Goal: Task Accomplishment & Management: Use online tool/utility

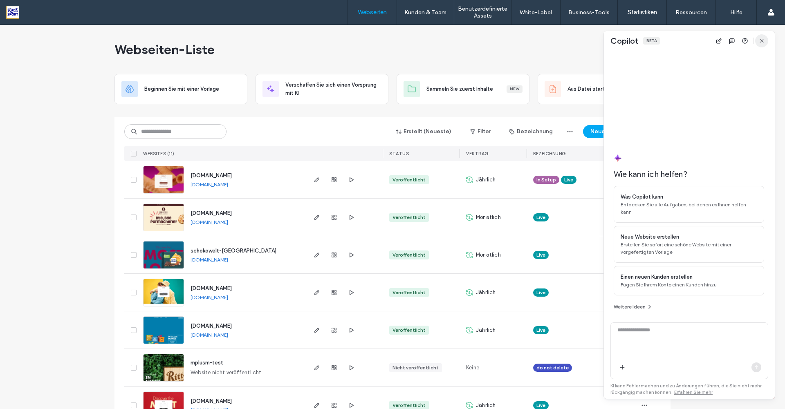
click at [761, 42] on use "button" at bounding box center [762, 41] width 4 height 4
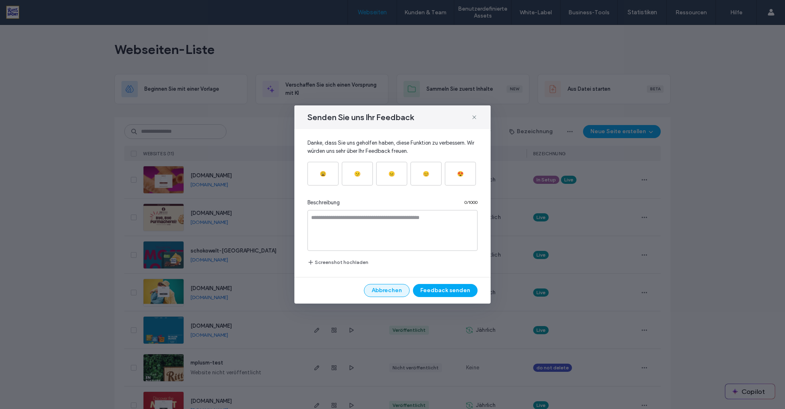
click at [387, 289] on button "Abbrechen" at bounding box center [387, 290] width 46 height 13
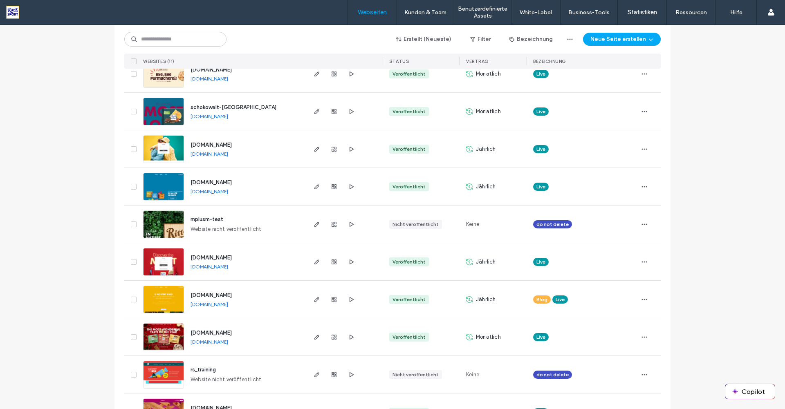
scroll to position [175, 0]
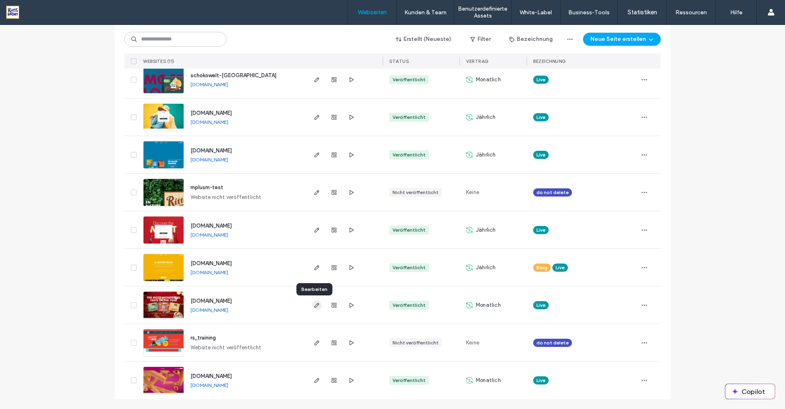
click at [315, 305] on use "button" at bounding box center [317, 305] width 5 height 5
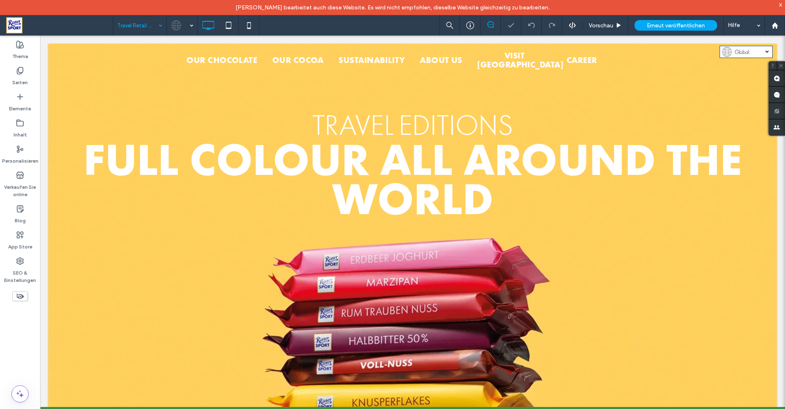
click at [162, 27] on div "Travel Retail NEW" at bounding box center [139, 25] width 53 height 20
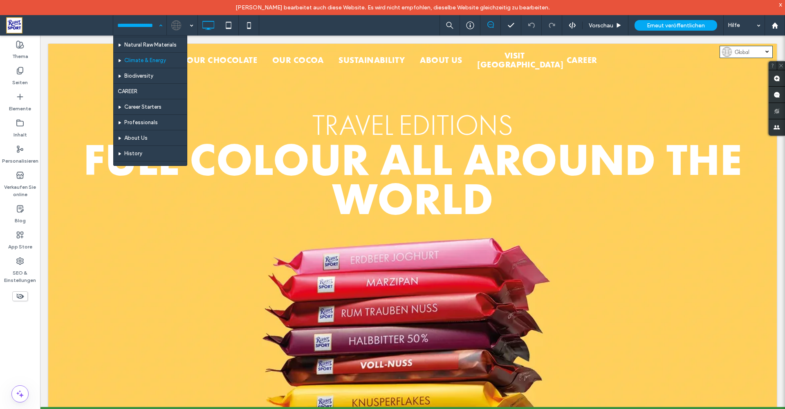
scroll to position [201, 0]
click at [161, 24] on div "HOME Our Chocolate Product Ingredients Our Cocoa Cocoa Competence Our Farm El C…" at bounding box center [139, 25] width 53 height 20
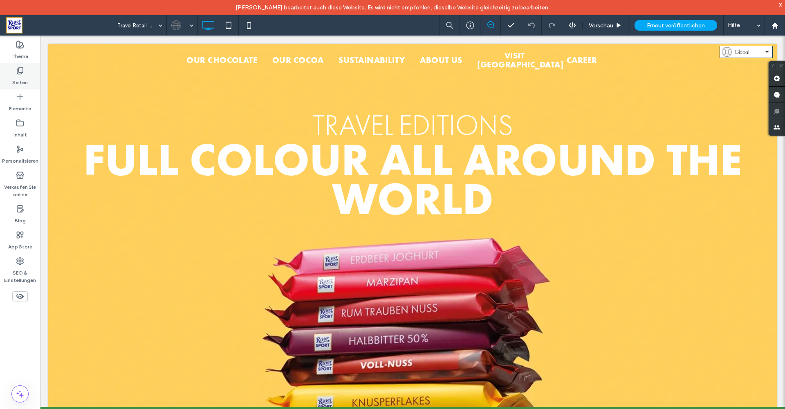
click at [21, 70] on icon at bounding box center [20, 71] width 8 height 8
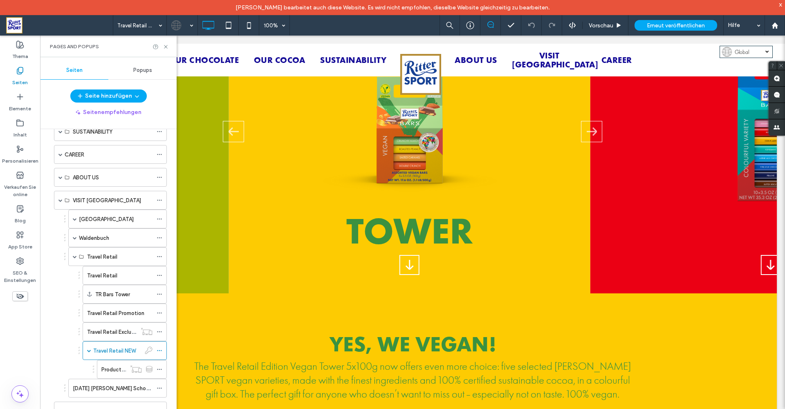
scroll to position [977, 0]
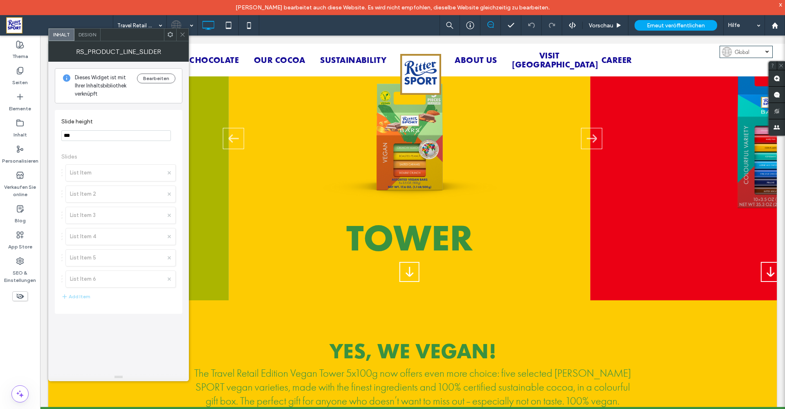
click at [184, 35] on icon at bounding box center [183, 34] width 6 height 6
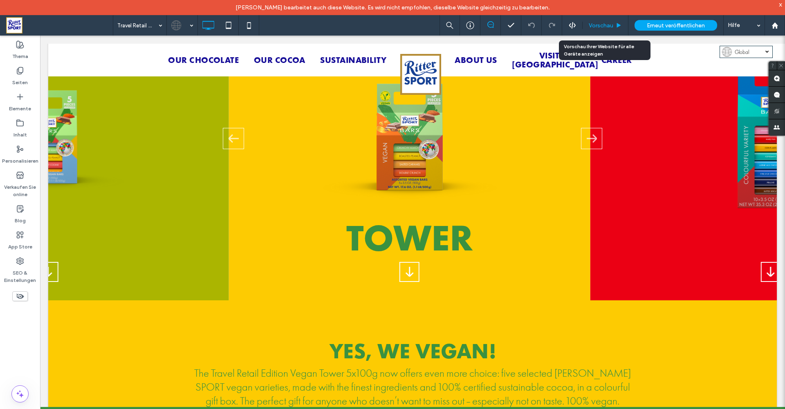
click at [600, 26] on span "Vorschau" at bounding box center [601, 25] width 25 height 7
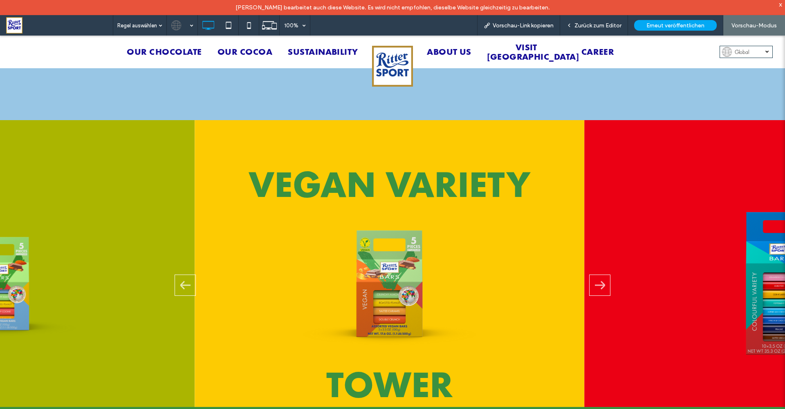
scroll to position [842, 0]
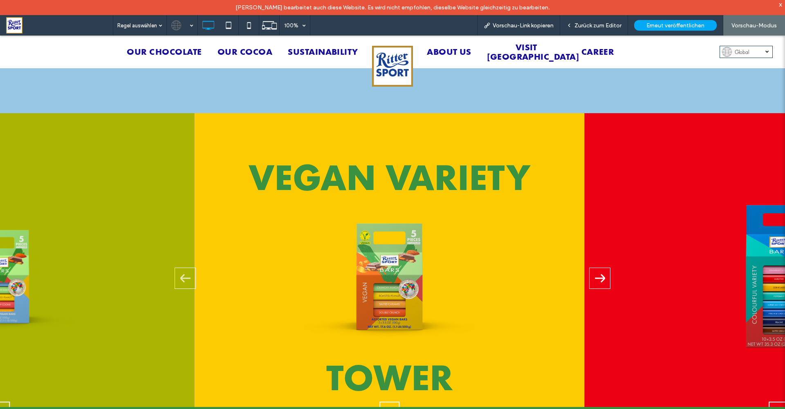
click at [595, 268] on icon "Next slide" at bounding box center [600, 278] width 10 height 20
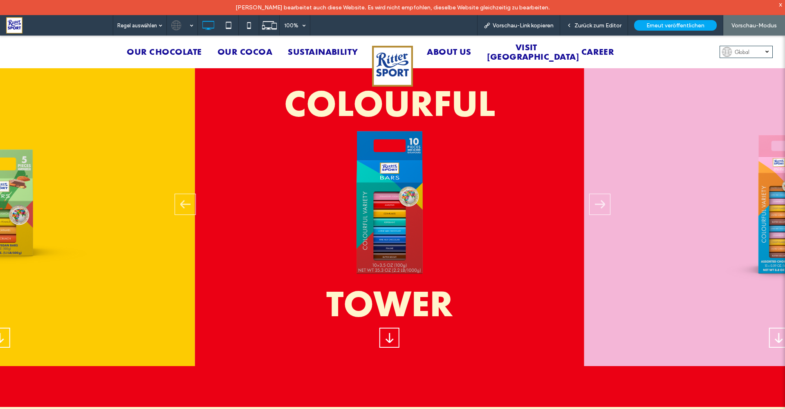
scroll to position [952, 0]
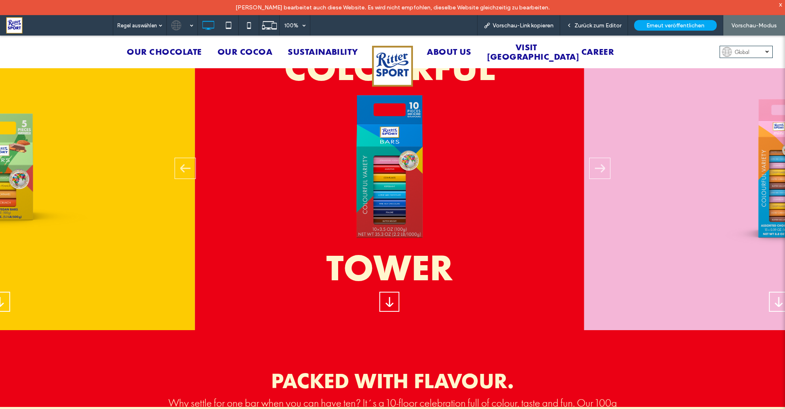
click at [391, 293] on span "2 / 6" at bounding box center [389, 302] width 18 height 18
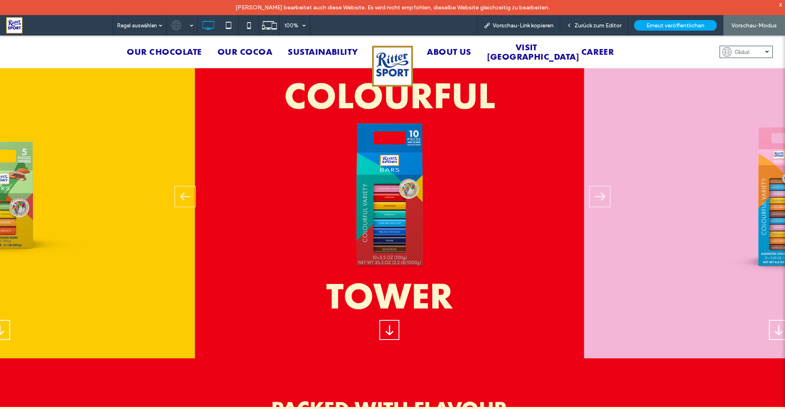
scroll to position [918, 0]
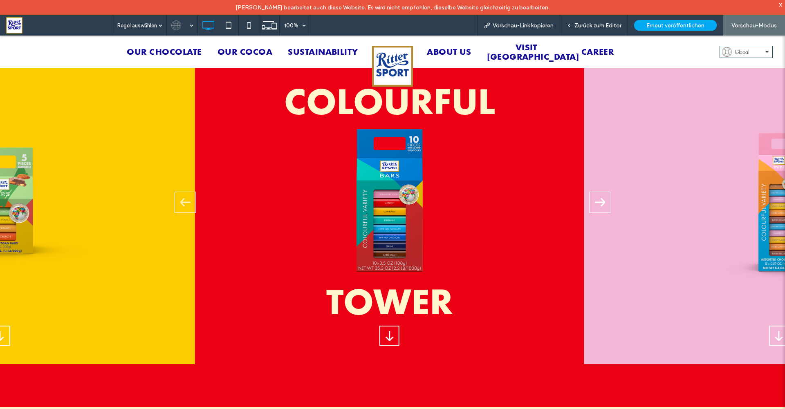
click at [596, 192] on icon "Next slide" at bounding box center [600, 202] width 10 height 20
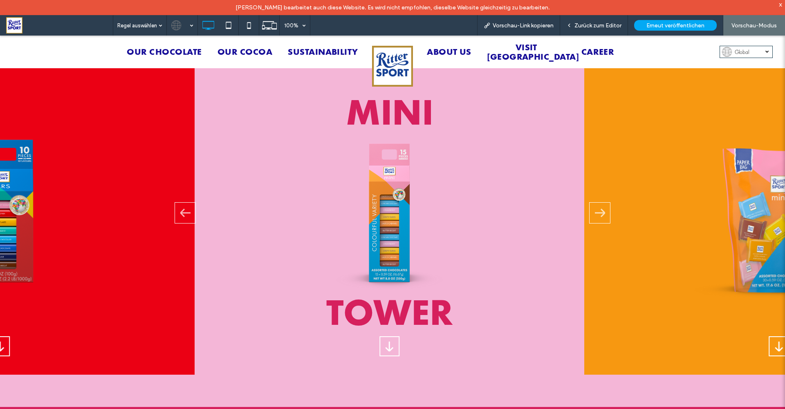
scroll to position [895, 0]
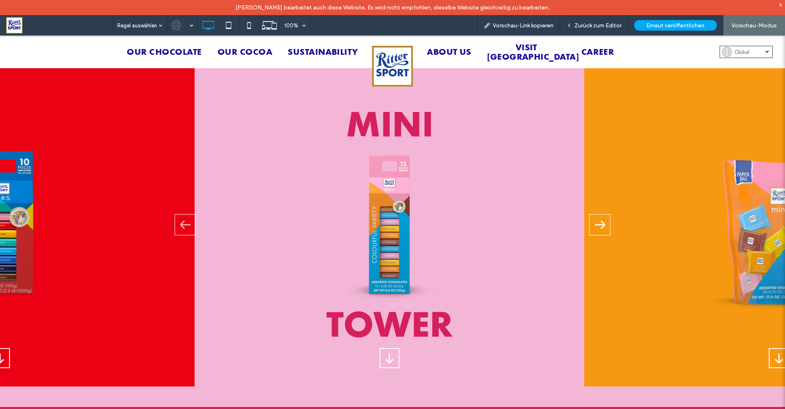
click at [597, 221] on polygon "Next slide" at bounding box center [600, 225] width 10 height 9
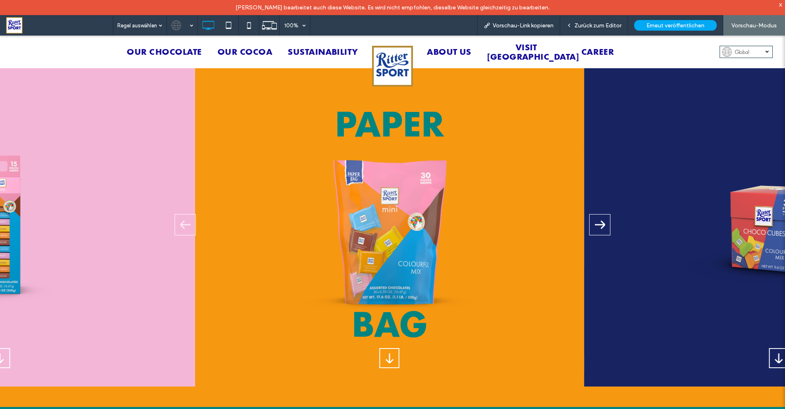
click at [597, 221] on polygon "Next slide" at bounding box center [600, 225] width 10 height 9
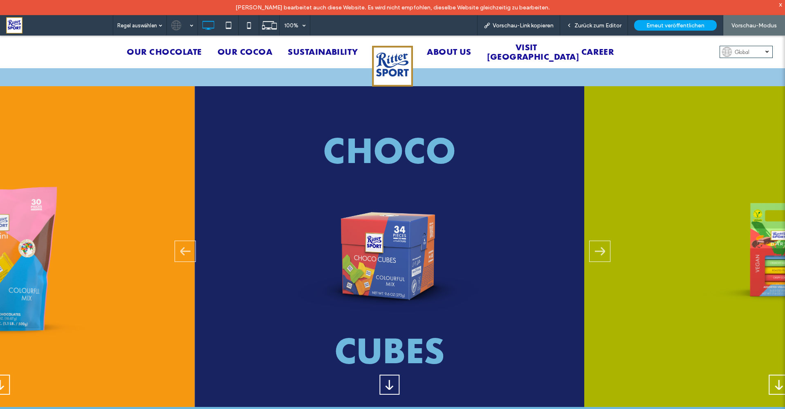
scroll to position [902, 0]
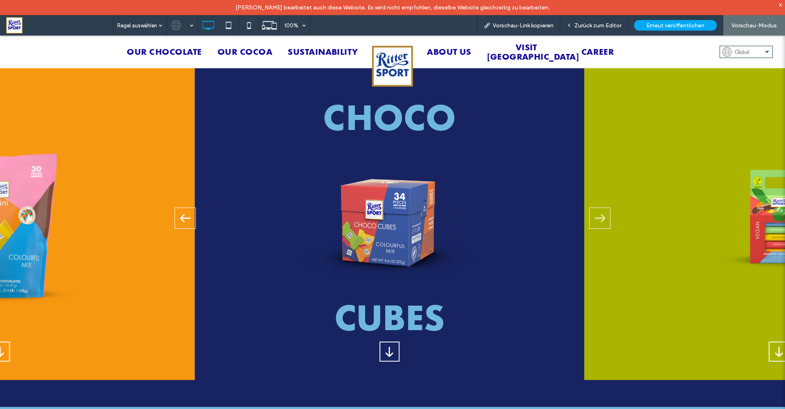
click at [186, 208] on icon "Previous slide" at bounding box center [185, 218] width 10 height 20
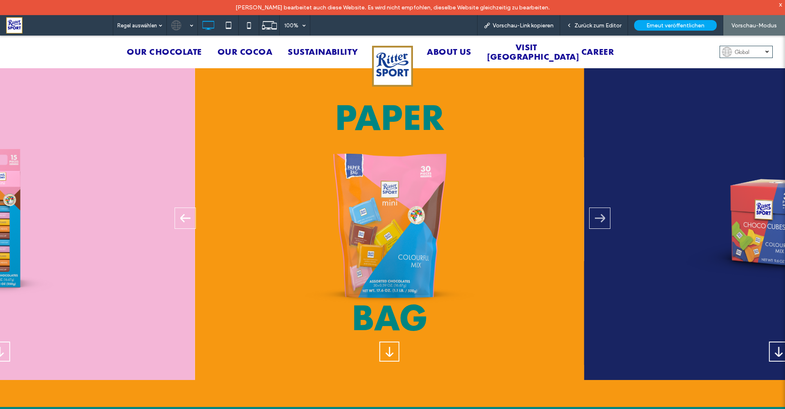
click at [186, 208] on icon "Previous slide" at bounding box center [185, 218] width 10 height 20
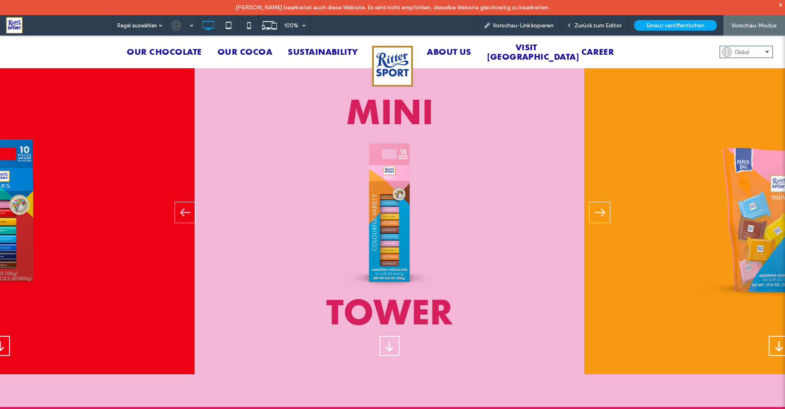
scroll to position [890, 0]
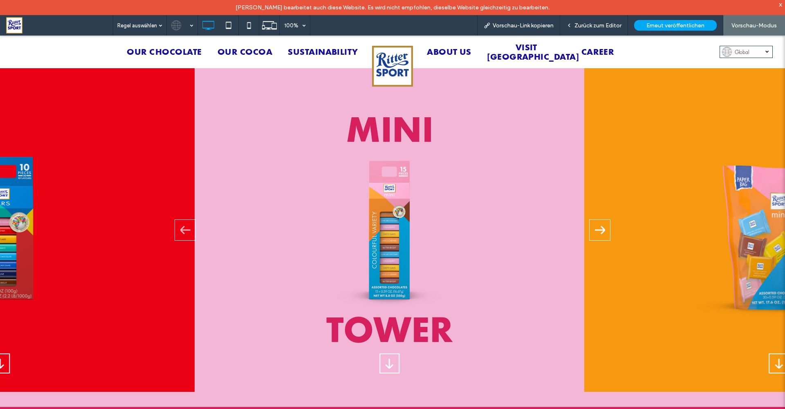
click at [589, 220] on div "Next slide" at bounding box center [599, 230] width 21 height 21
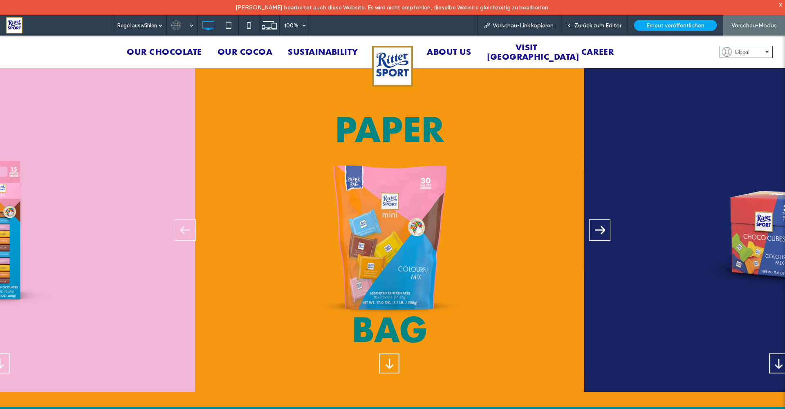
click at [589, 220] on div "Next slide" at bounding box center [599, 230] width 21 height 21
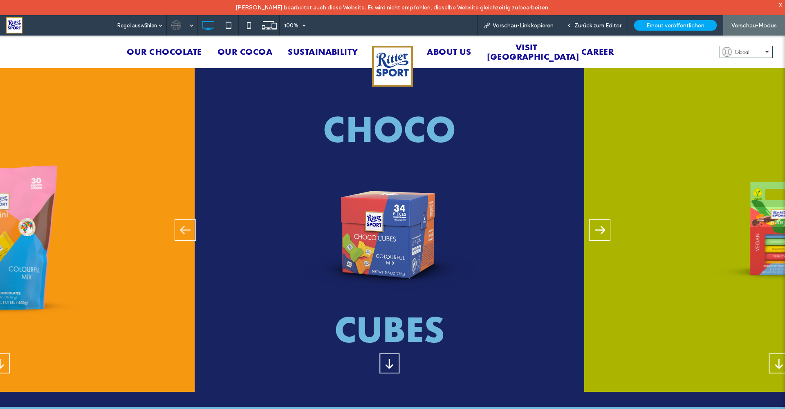
click at [589, 220] on div "Next slide" at bounding box center [599, 230] width 21 height 21
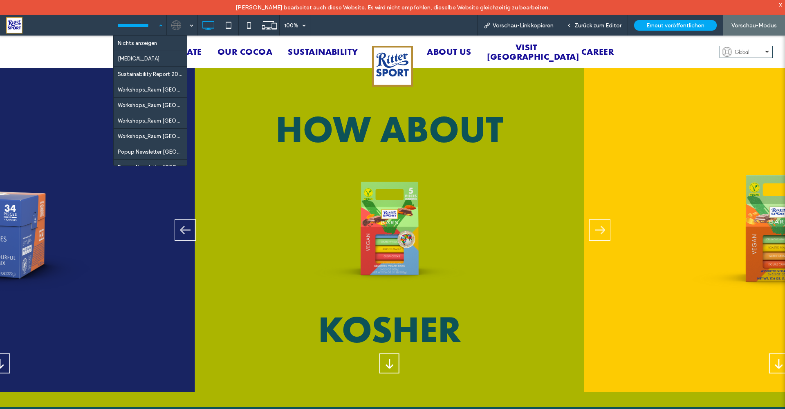
click at [159, 27] on div "Nichts anzeigen [MEDICAL_DATA] Sustainability Report 2021 Workshops_Raum [GEOGR…" at bounding box center [139, 25] width 53 height 20
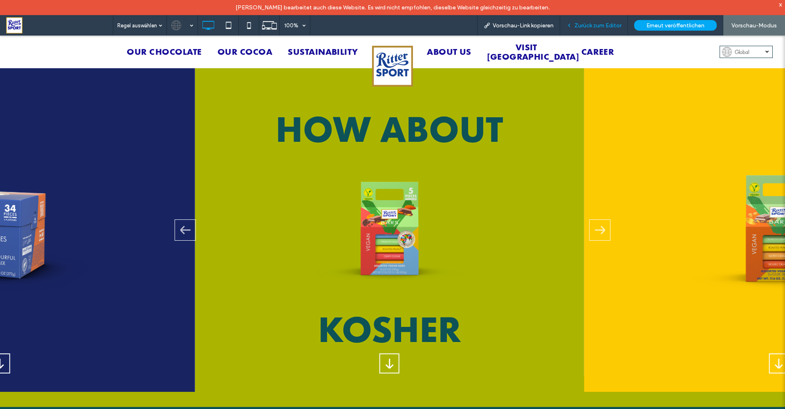
click at [591, 23] on span "Zurück zum Editor" at bounding box center [598, 25] width 47 height 7
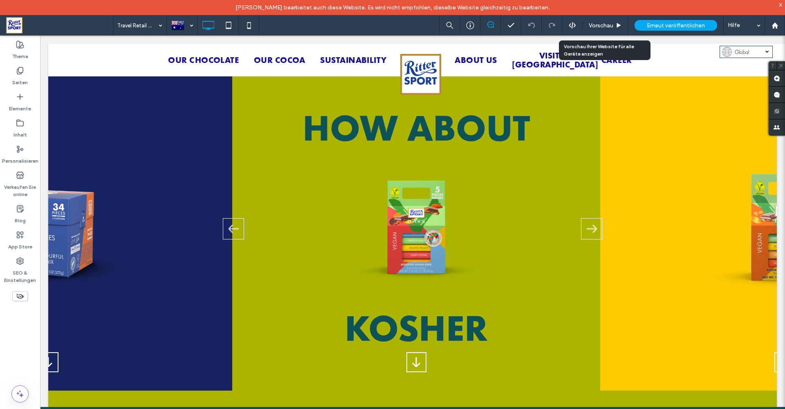
scroll to position [887, 0]
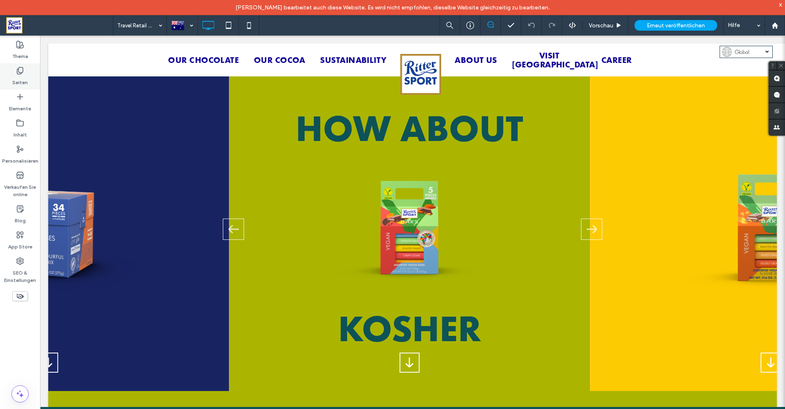
click at [17, 79] on label "Seiten" at bounding box center [20, 80] width 16 height 11
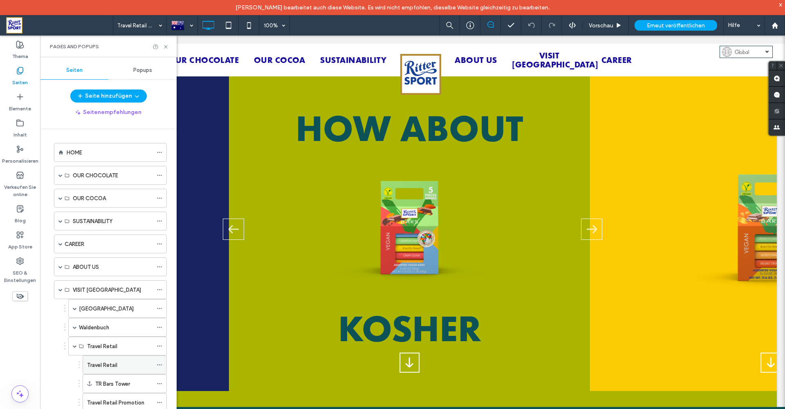
click at [107, 364] on label "Travel Retail" at bounding box center [102, 365] width 30 height 14
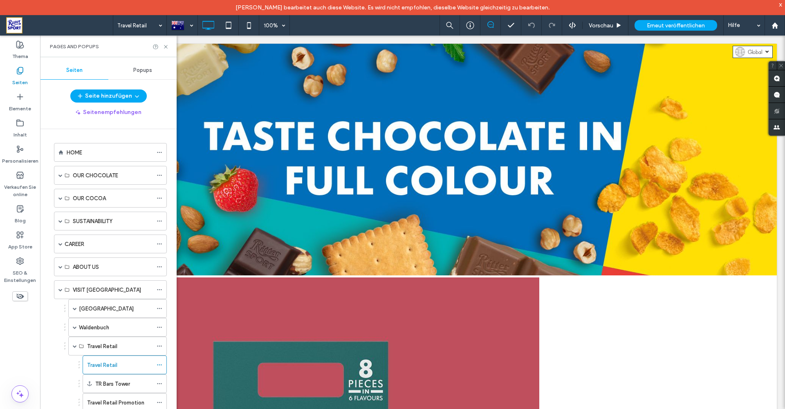
scroll to position [0, 0]
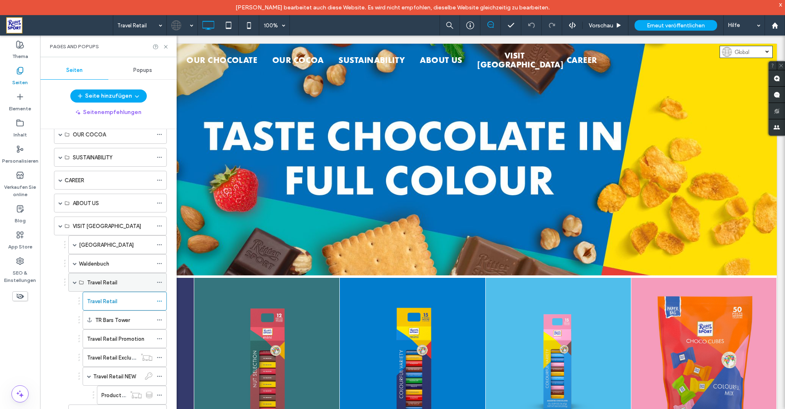
scroll to position [98, 0]
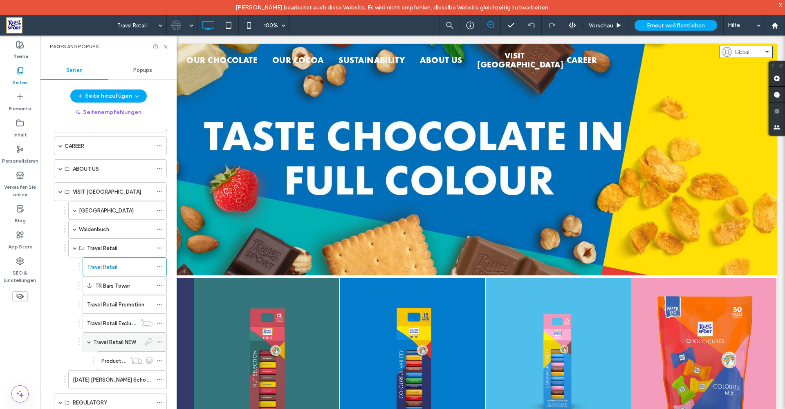
click at [111, 342] on label "Travel Retail NEW" at bounding box center [114, 342] width 43 height 14
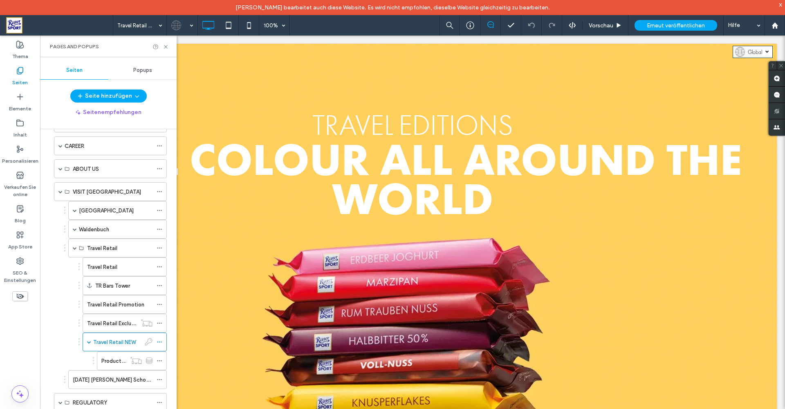
scroll to position [0, 0]
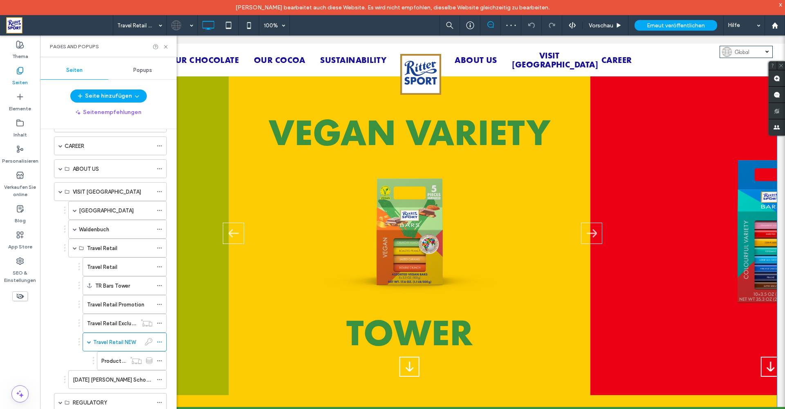
scroll to position [847, 0]
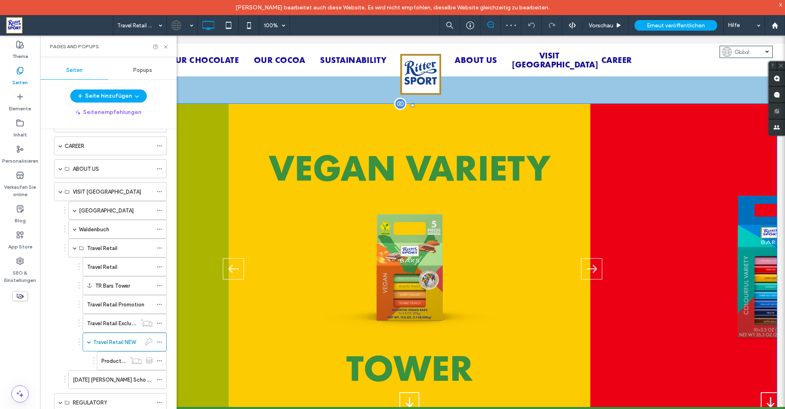
click at [589, 244] on span at bounding box center [412, 344] width 729 height 480
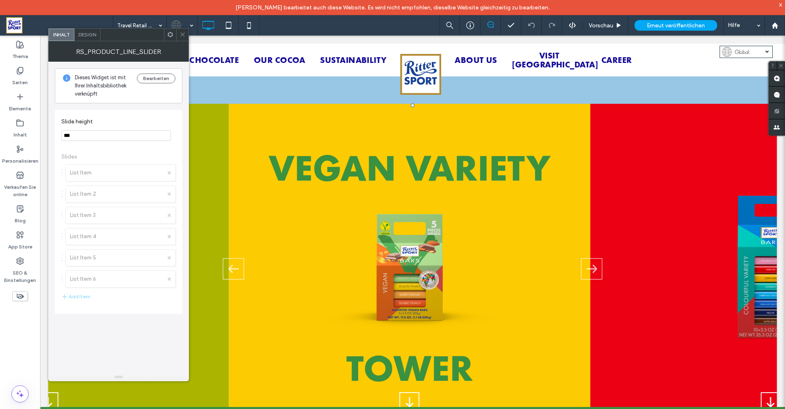
click at [183, 35] on use at bounding box center [182, 35] width 4 height 4
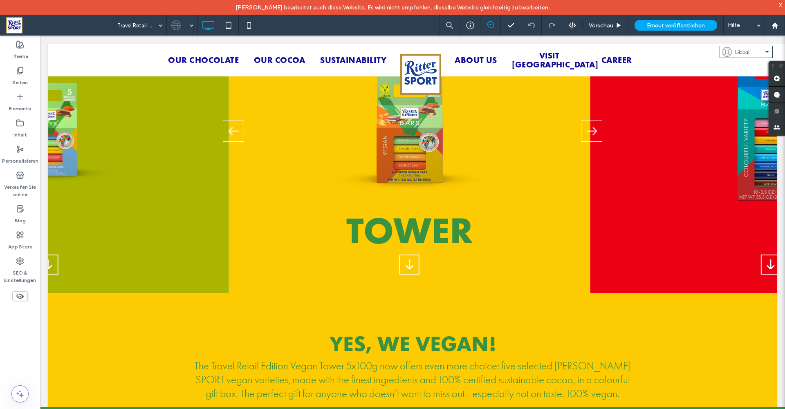
scroll to position [910, 0]
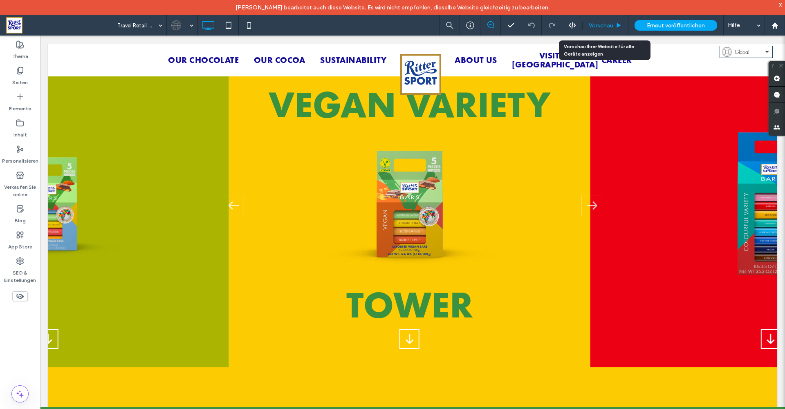
click at [597, 29] on div "Vorschau" at bounding box center [606, 25] width 46 height 20
click at [603, 27] on span "Vorschau" at bounding box center [601, 25] width 25 height 7
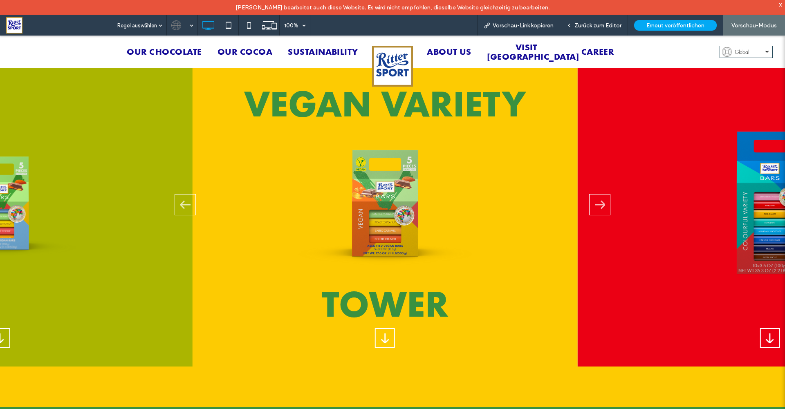
scroll to position [919, 0]
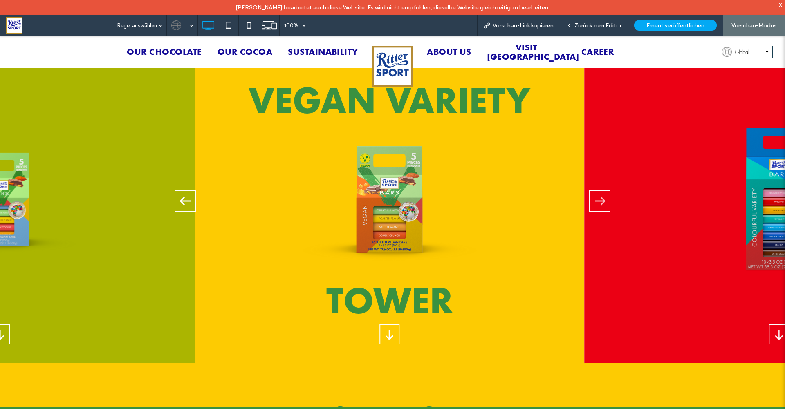
click at [182, 191] on icon "Previous slide" at bounding box center [185, 201] width 10 height 20
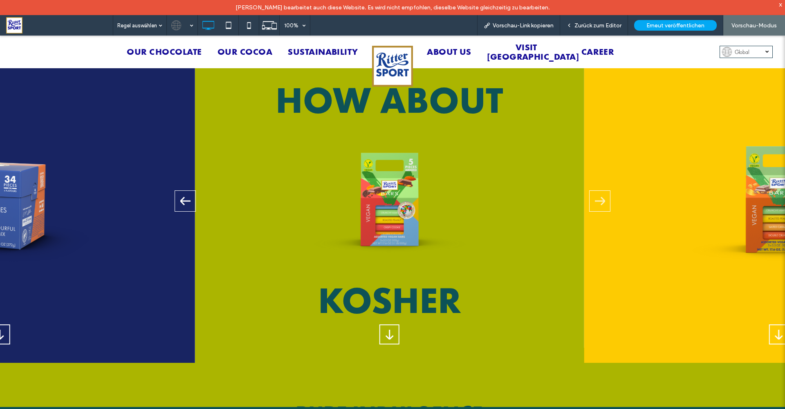
click at [182, 191] on icon "Previous slide" at bounding box center [185, 201] width 10 height 20
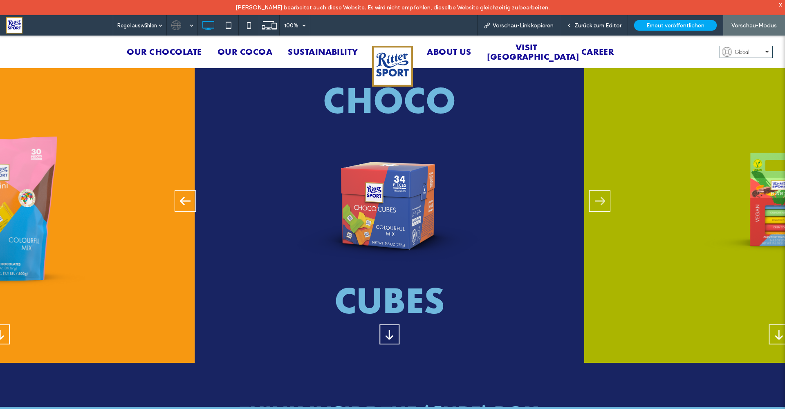
click at [182, 191] on icon "Previous slide" at bounding box center [185, 201] width 10 height 20
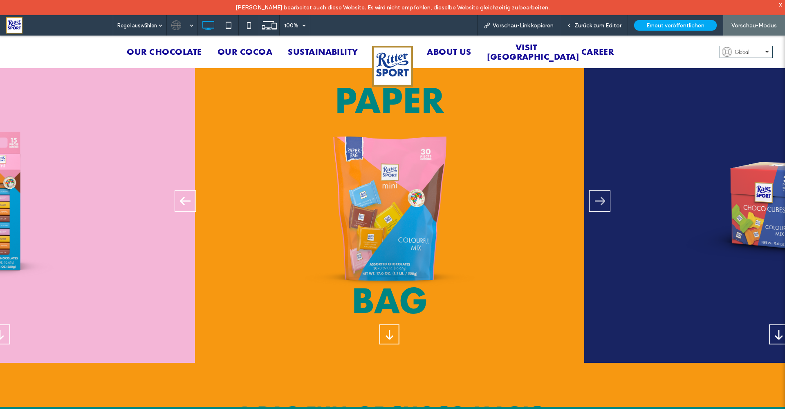
click at [182, 191] on icon "Previous slide" at bounding box center [185, 201] width 10 height 20
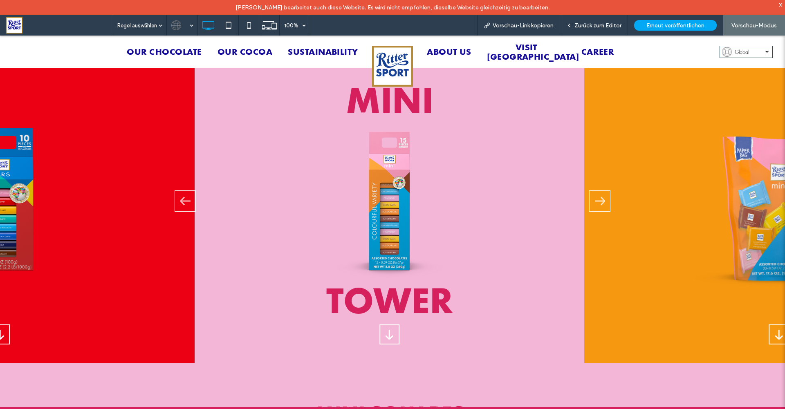
click at [393, 326] on span "3 / 6" at bounding box center [389, 335] width 18 height 18
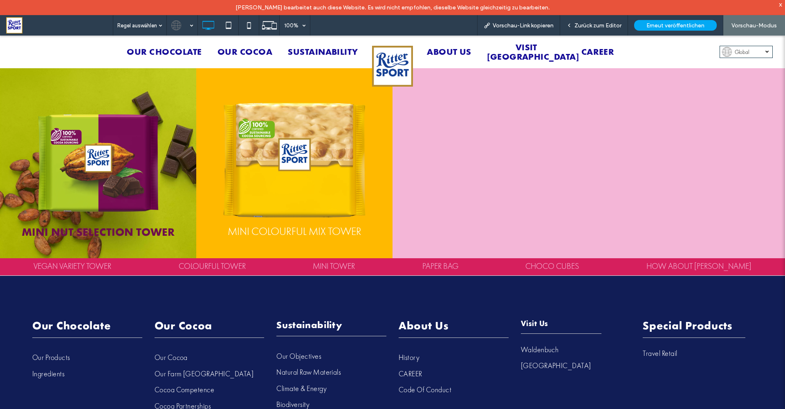
scroll to position [1379, 0]
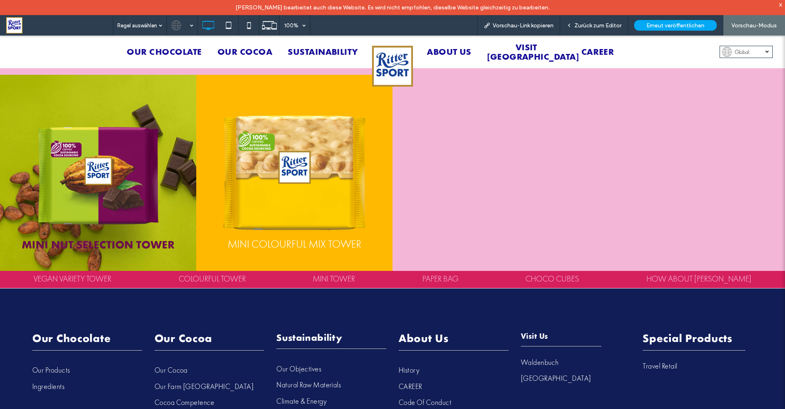
click at [128, 154] on img at bounding box center [98, 173] width 196 height 196
click at [149, 137] on img at bounding box center [98, 173] width 196 height 196
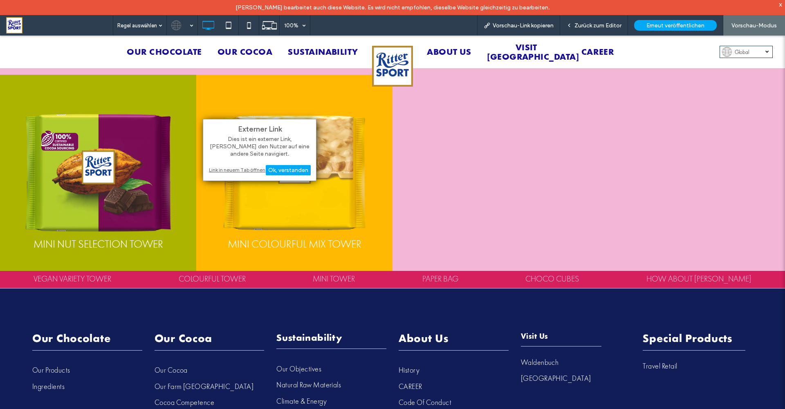
click at [232, 166] on div "Link in neuem Tab öffnen" at bounding box center [260, 170] width 102 height 9
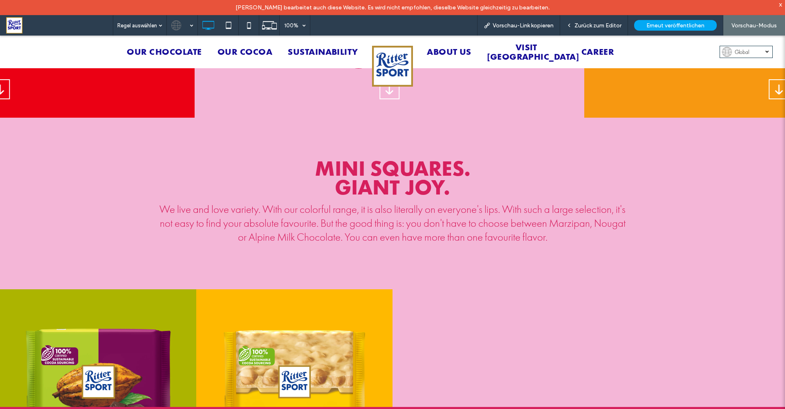
scroll to position [1166, 0]
